Goal: Task Accomplishment & Management: Complete application form

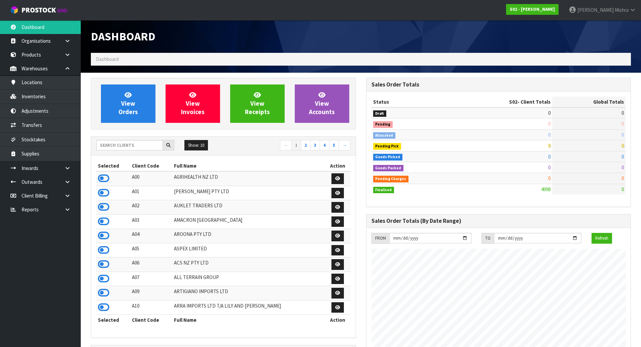
scroll to position [510, 275]
click at [115, 147] on input "text" at bounding box center [129, 145] width 67 height 10
type input "D04"
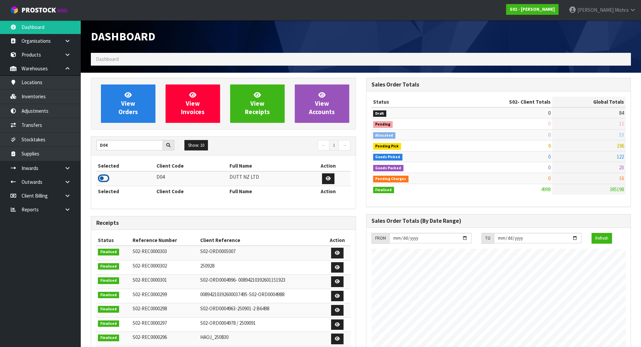
click at [105, 179] on icon at bounding box center [103, 178] width 11 height 10
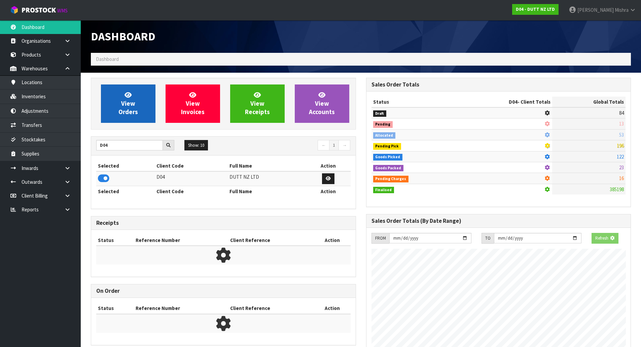
scroll to position [546, 275]
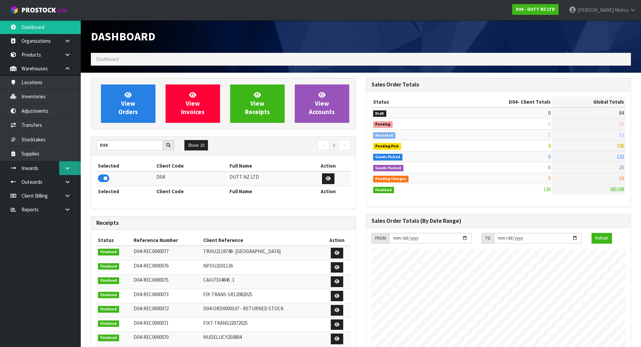
click at [66, 168] on icon at bounding box center [67, 168] width 6 height 5
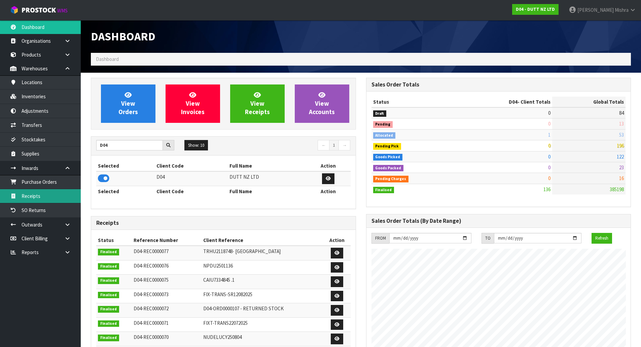
click at [53, 192] on link "Receipts" at bounding box center [40, 196] width 81 height 14
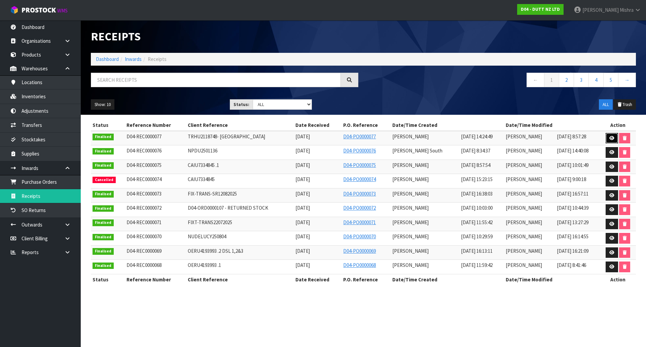
click at [608, 140] on link at bounding box center [612, 138] width 12 height 11
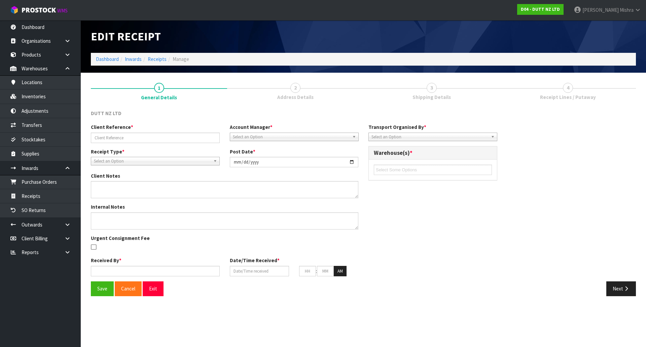
type input "TRHU2118748- [GEOGRAPHIC_DATA]"
type input "[DATE]"
type textarea "CONTAINER DELIVERED TO [GEOGRAPHIC_DATA]"
type input "[PERSON_NAME]"
type input "[DATE]"
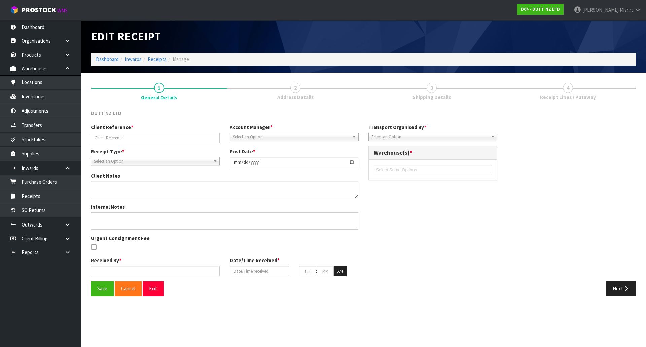
type input "02"
type input "24"
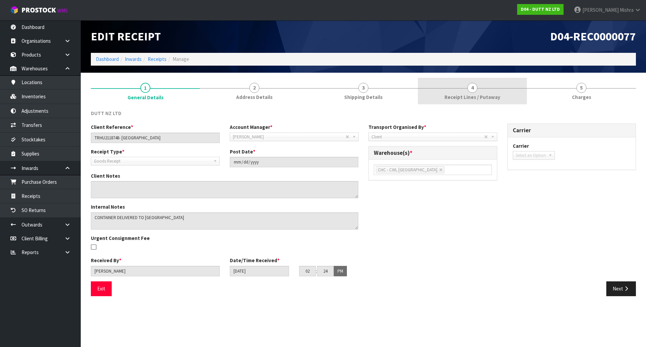
click at [476, 90] on span "4" at bounding box center [472, 88] width 10 height 10
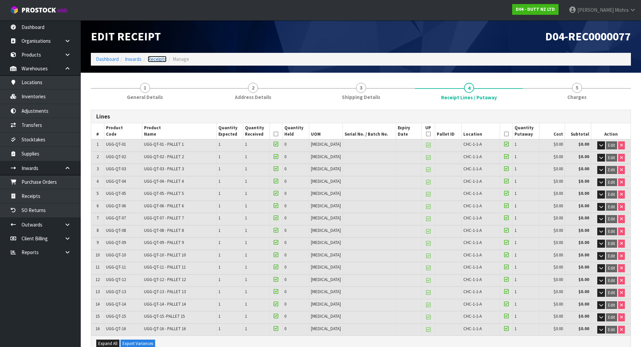
click at [159, 60] on link "Receipts" at bounding box center [157, 59] width 19 height 6
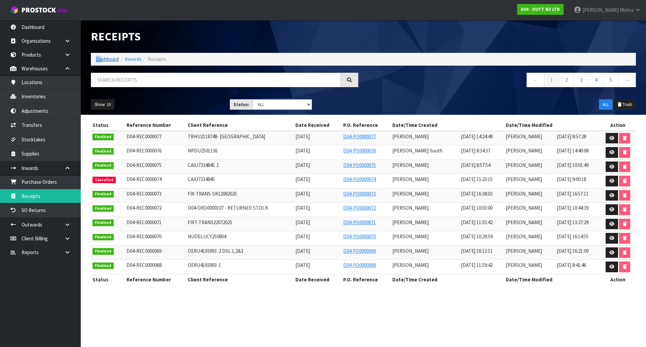
click at [101, 57] on ol "Dashboard Inwards Receipts" at bounding box center [363, 59] width 545 height 12
click at [105, 59] on link "Dashboard" at bounding box center [107, 59] width 23 height 6
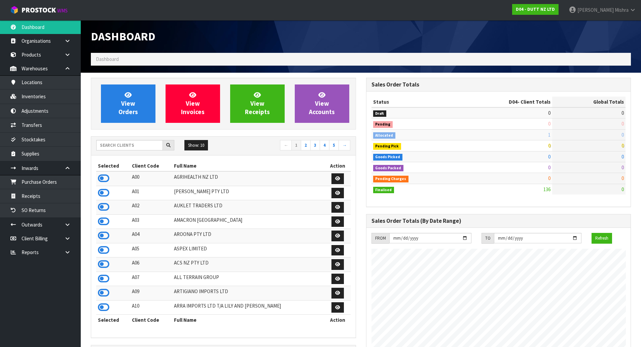
scroll to position [560, 275]
click at [121, 107] on link "View Orders" at bounding box center [128, 103] width 55 height 38
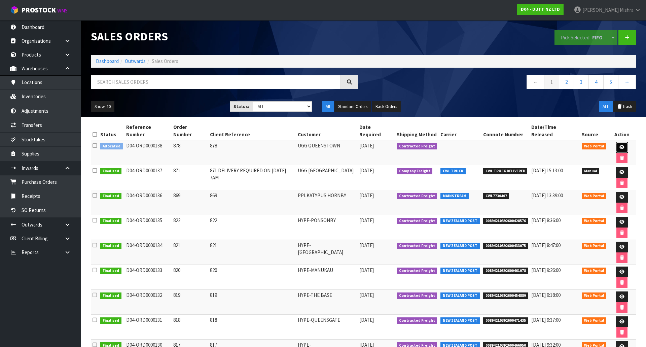
click at [620, 145] on icon at bounding box center [622, 147] width 5 height 4
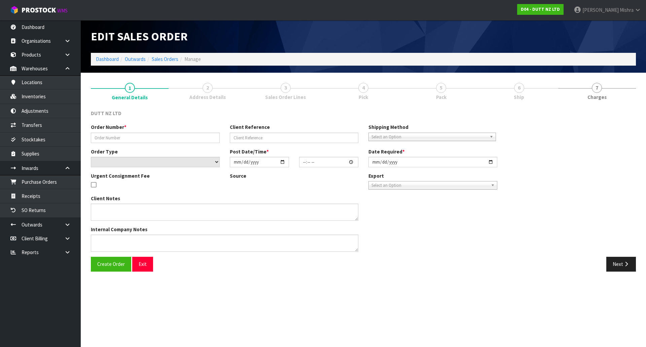
type input "878"
select select "number:0"
type input "[DATE]"
type input "14:21:00.000"
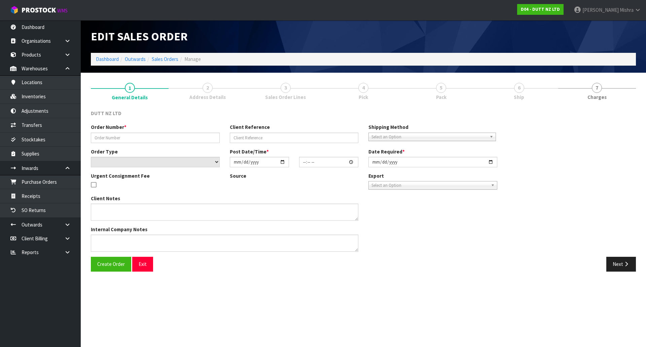
type input "[DATE]"
type textarea "TAILGATE/PALLET [PERSON_NAME] TO STORE DELVIERY DATE [DATE]6AM. RUBBISH REMOVAL…"
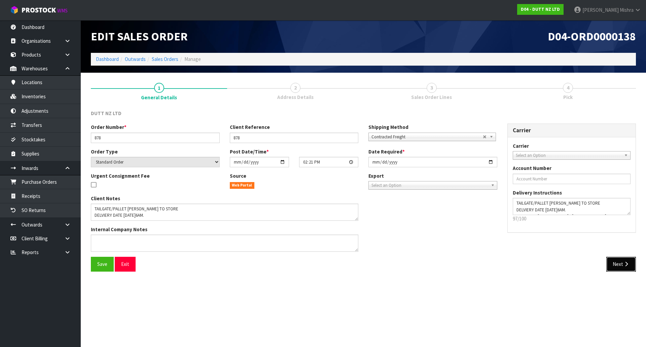
click at [621, 269] on button "Next" at bounding box center [621, 264] width 30 height 14
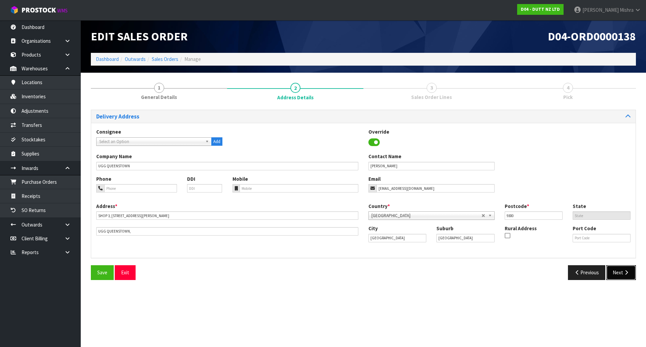
click at [622, 269] on button "Next" at bounding box center [621, 272] width 30 height 14
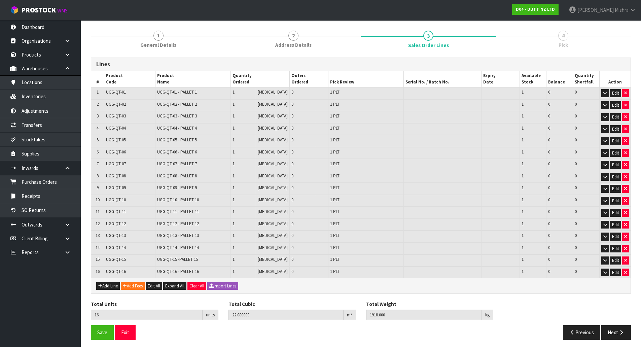
scroll to position [55, 0]
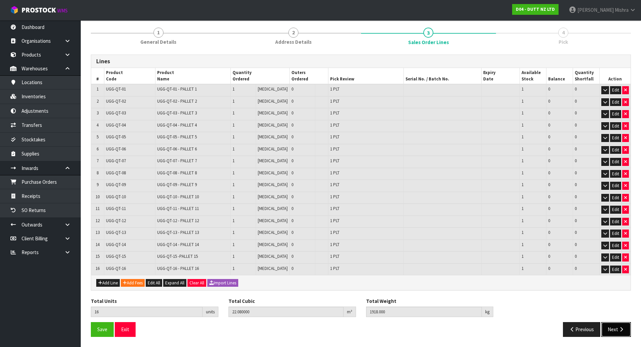
click at [621, 327] on icon "button" at bounding box center [621, 329] width 6 height 5
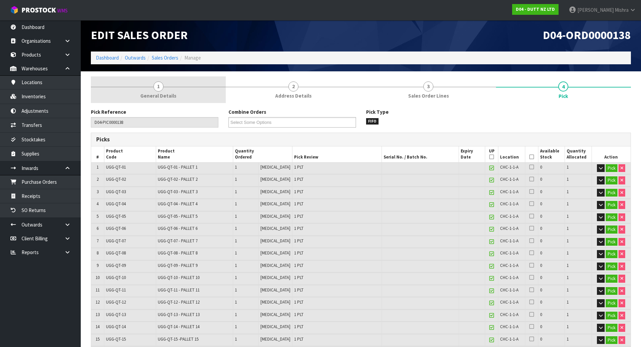
scroll to position [0, 0]
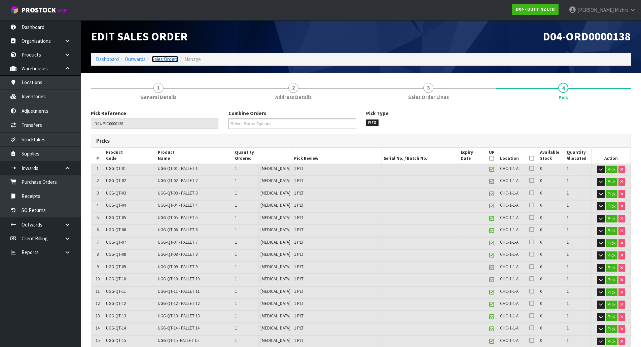
click at [165, 59] on link "Sales Orders" at bounding box center [165, 59] width 27 height 6
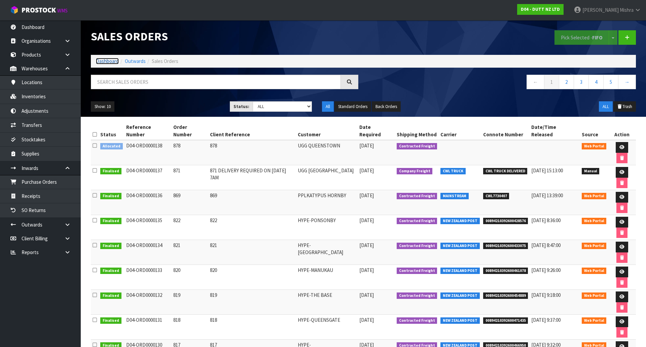
click at [105, 61] on link "Dashboard" at bounding box center [107, 61] width 23 height 6
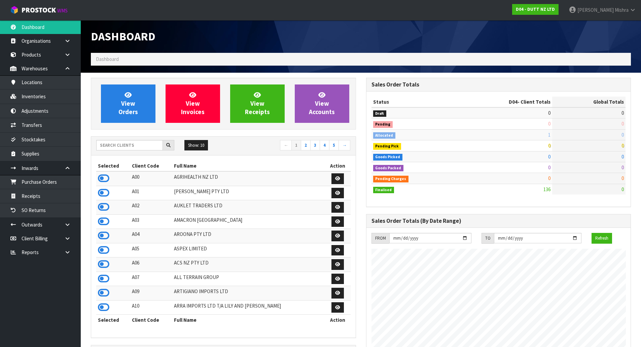
scroll to position [553, 275]
click at [115, 145] on input "text" at bounding box center [129, 145] width 67 height 10
type input "V05"
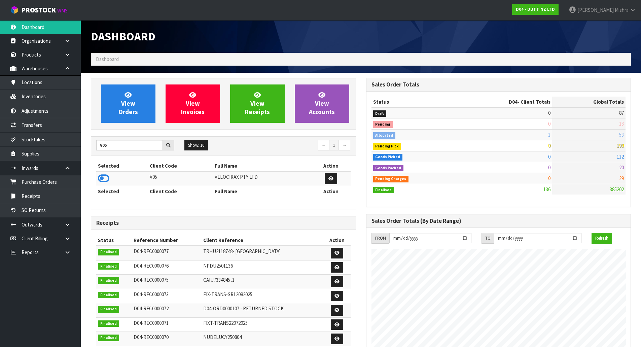
drag, startPoint x: 101, startPoint y: 176, endPoint x: 104, endPoint y: 172, distance: 5.3
click at [100, 175] on icon at bounding box center [103, 178] width 11 height 10
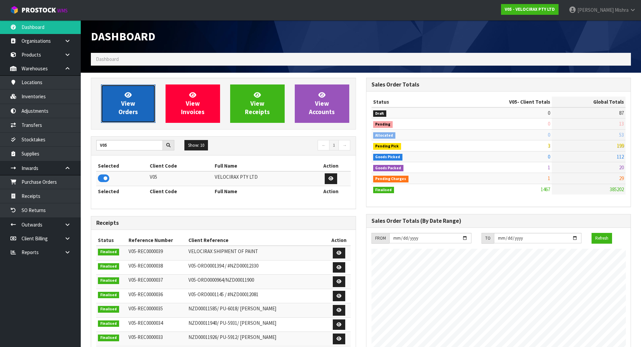
click at [139, 99] on link "View Orders" at bounding box center [128, 103] width 55 height 38
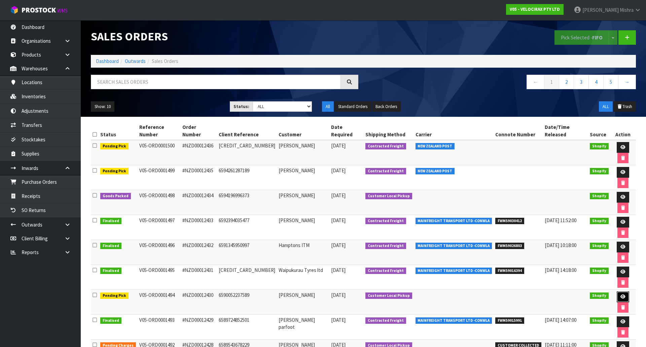
click at [617, 291] on link at bounding box center [623, 296] width 12 height 11
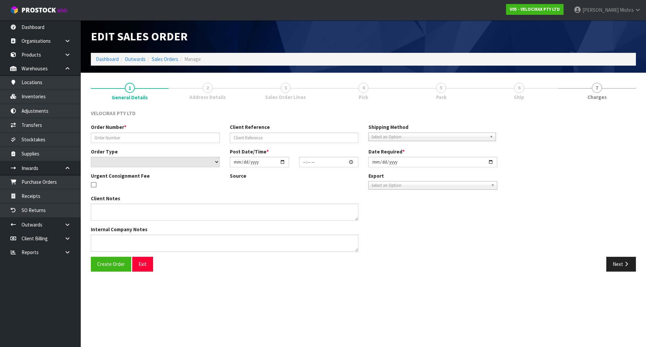
type input "#NZD00012430"
type input "6590052237589"
select select "number:0"
type input "[DATE]"
type input "19:15:56.000"
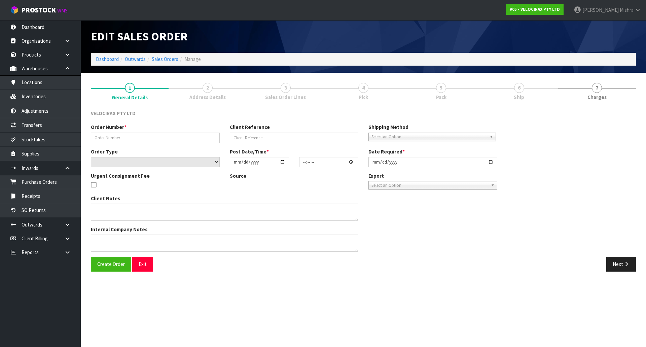
type input "[DATE]"
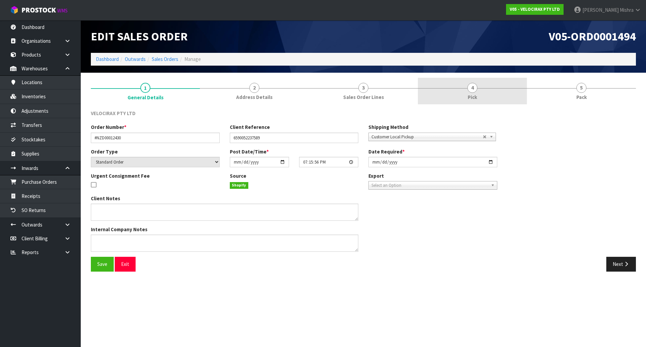
click at [473, 92] on span "4" at bounding box center [472, 88] width 10 height 10
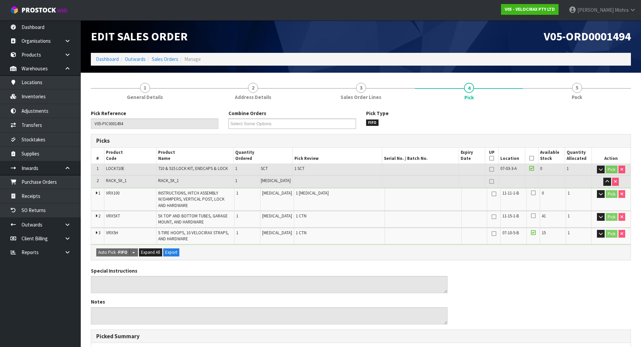
scroll to position [178, 0]
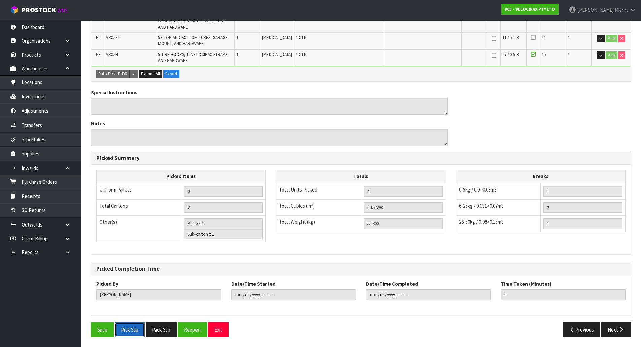
click at [120, 323] on button "Pick Slip" at bounding box center [130, 329] width 30 height 14
click at [162, 327] on button "Pack Slip" at bounding box center [161, 329] width 31 height 14
